Goal: Task Accomplishment & Management: Use online tool/utility

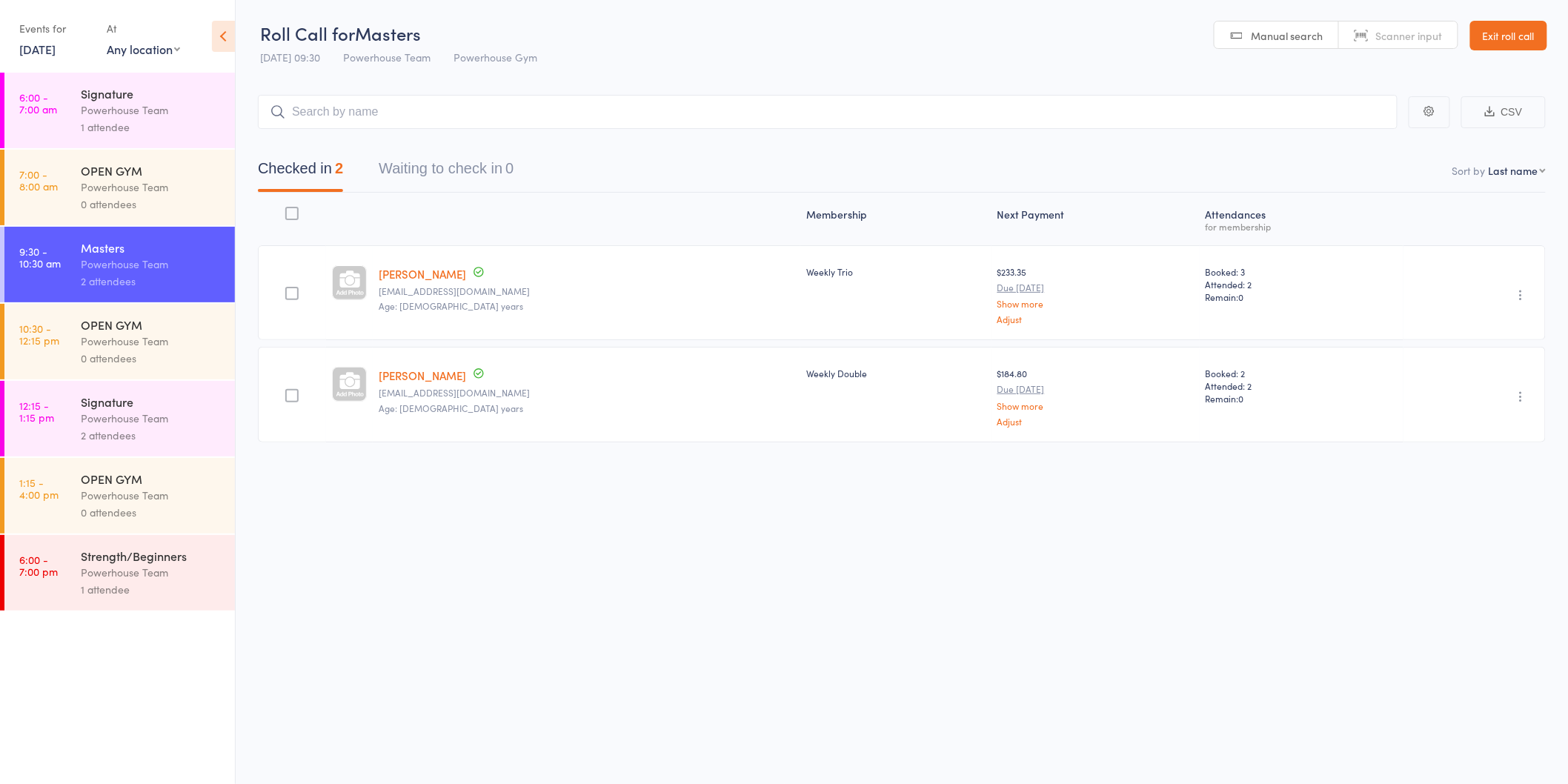
click at [152, 404] on div "Signature" at bounding box center [151, 402] width 141 height 17
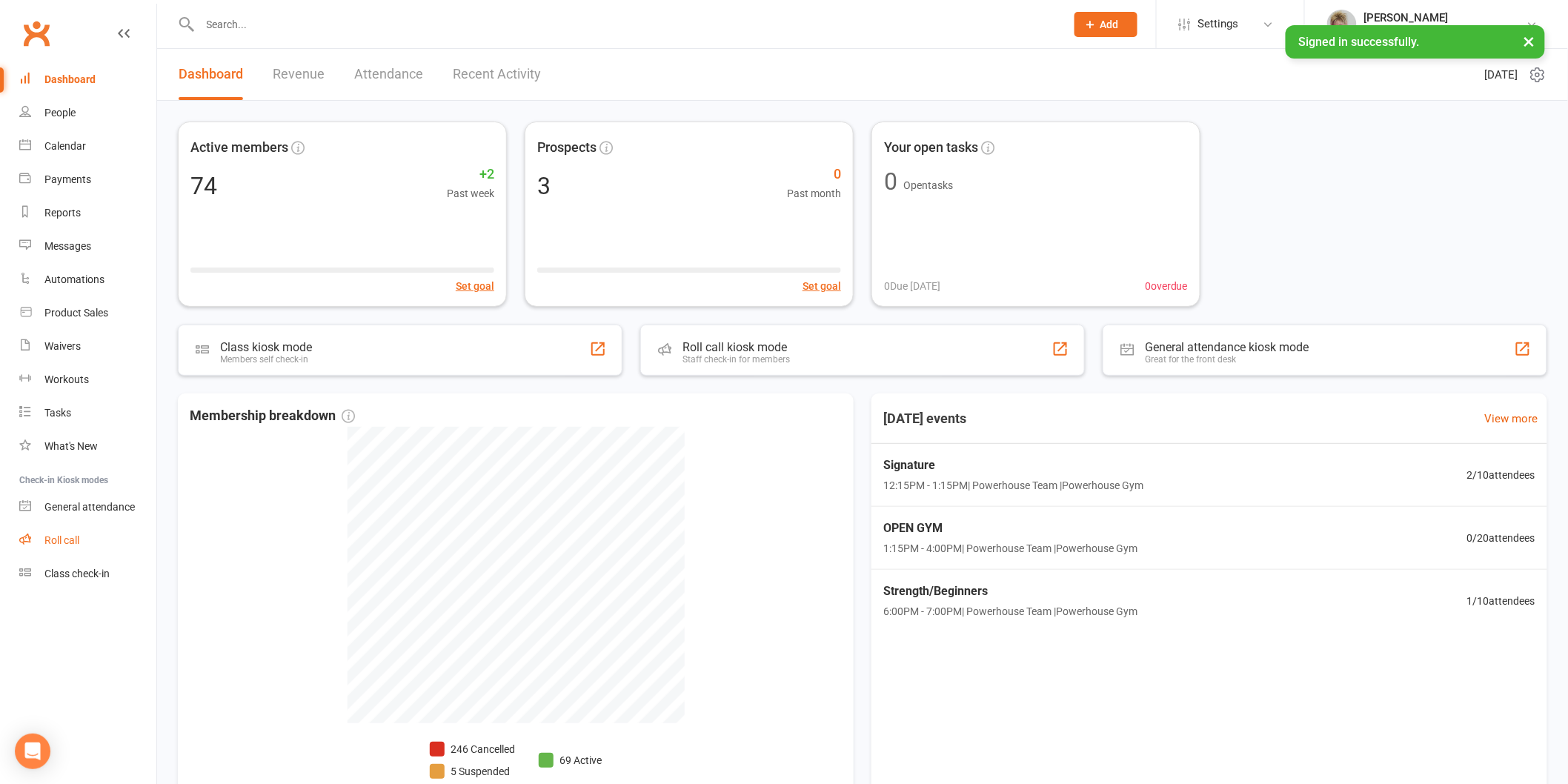
click at [60, 536] on div "Roll call" at bounding box center [62, 540] width 35 height 12
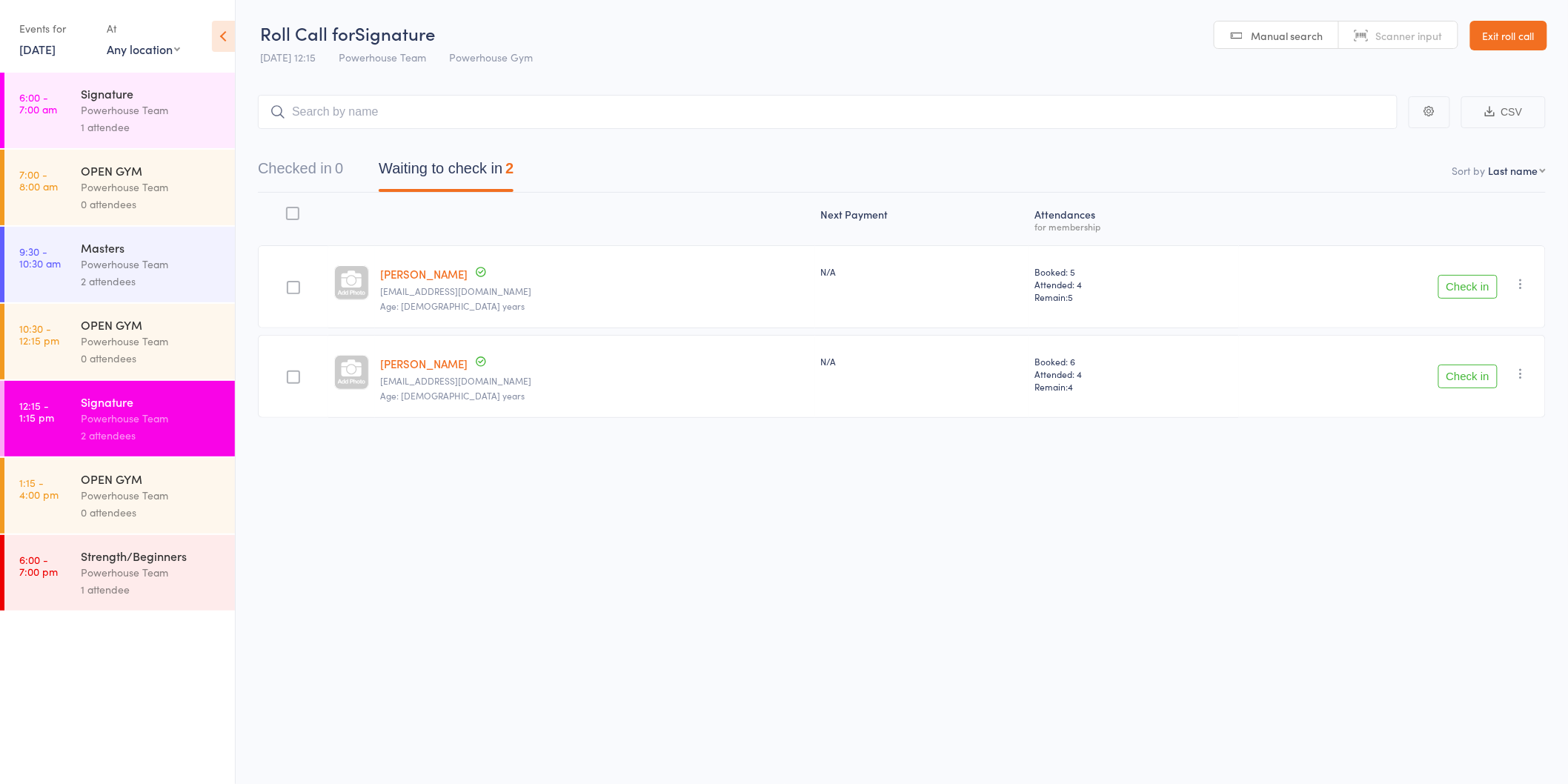
click at [1460, 287] on button "Check in" at bounding box center [1469, 286] width 60 height 24
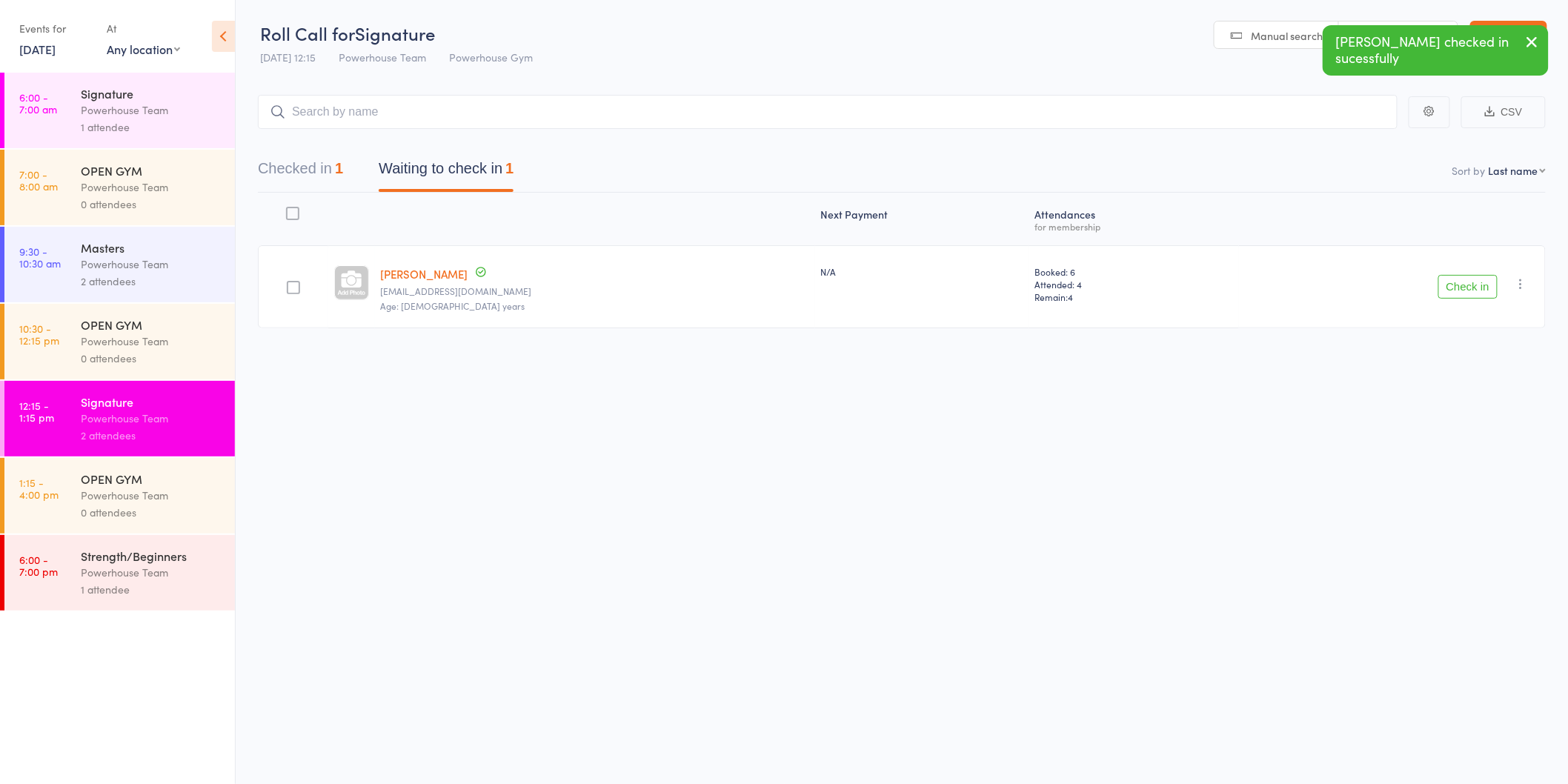
drag, startPoint x: 1471, startPoint y: 282, endPoint x: 1107, endPoint y: 339, distance: 368.4
click at [1472, 282] on button "Check in" at bounding box center [1469, 286] width 60 height 24
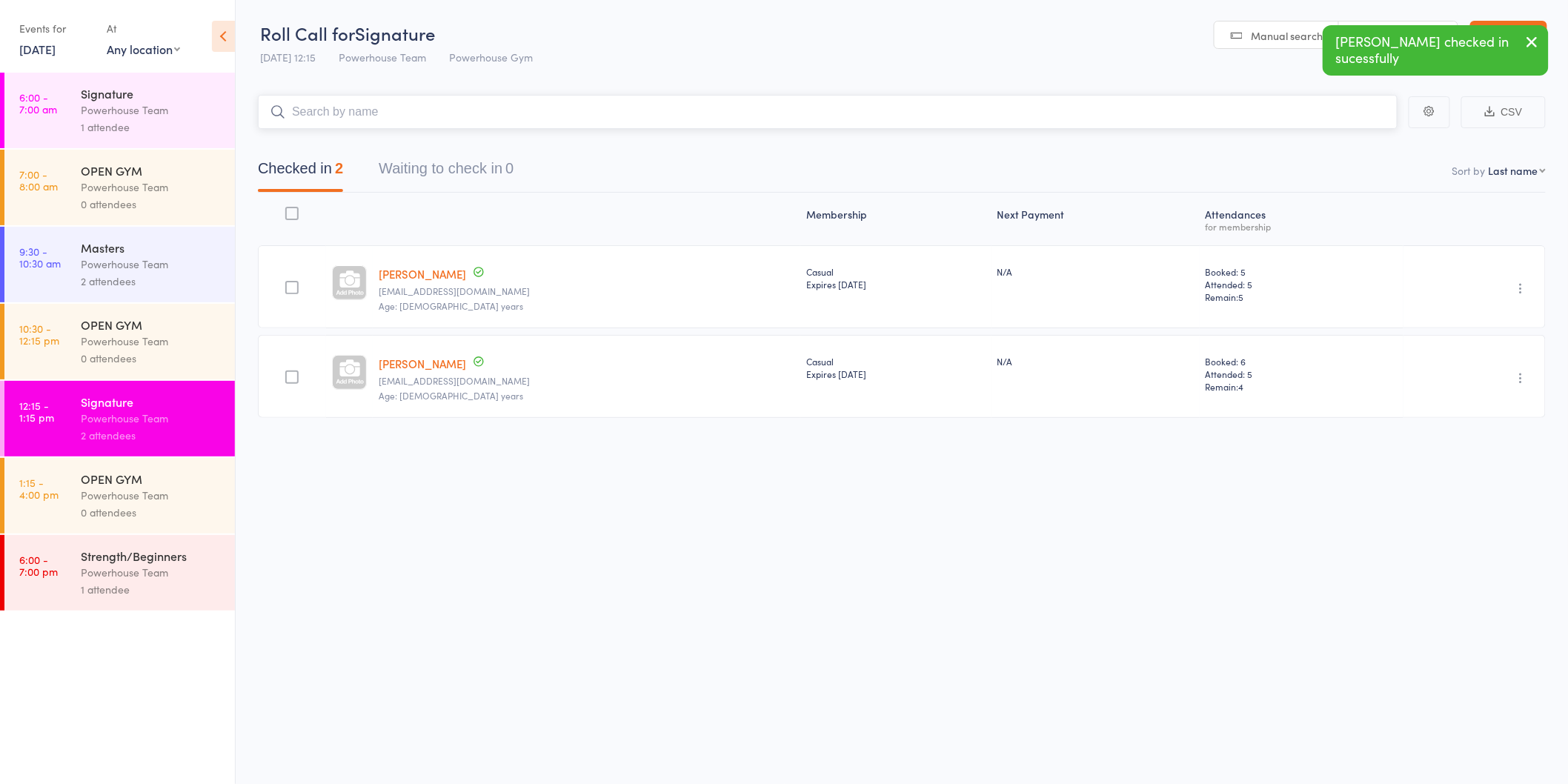
drag, startPoint x: 560, startPoint y: 120, endPoint x: 496, endPoint y: 168, distance: 80.0
click at [554, 124] on input "search" at bounding box center [828, 112] width 1140 height 34
type input "suzie"
click at [354, 151] on div "[PERSON_NAME]" at bounding box center [326, 143] width 111 height 17
click at [361, 112] on input "search" at bounding box center [828, 112] width 1140 height 34
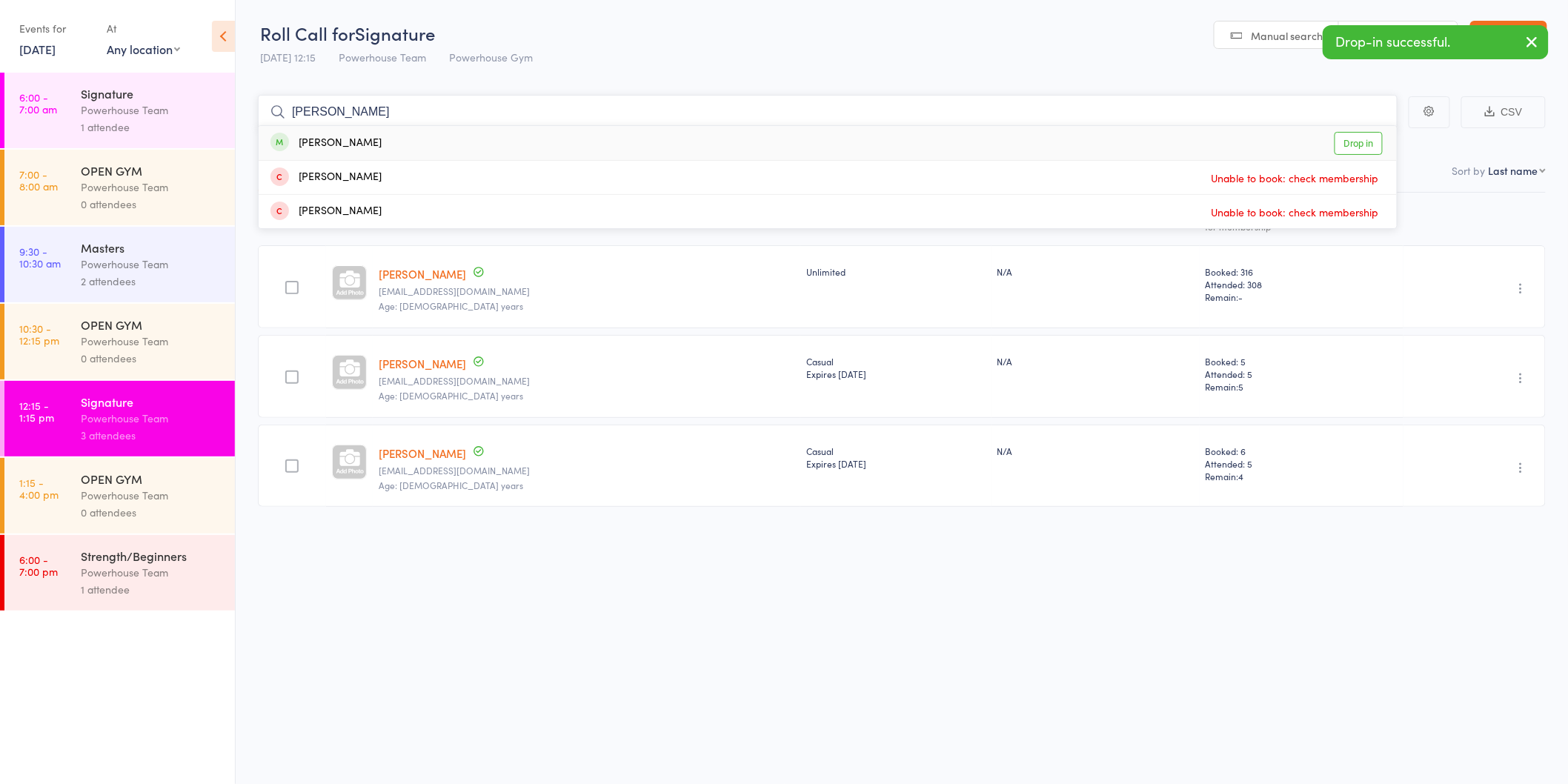
type input "[PERSON_NAME]"
click at [394, 142] on div "[PERSON_NAME] Drop in" at bounding box center [828, 142] width 1139 height 34
